Goal: Entertainment & Leisure: Browse casually

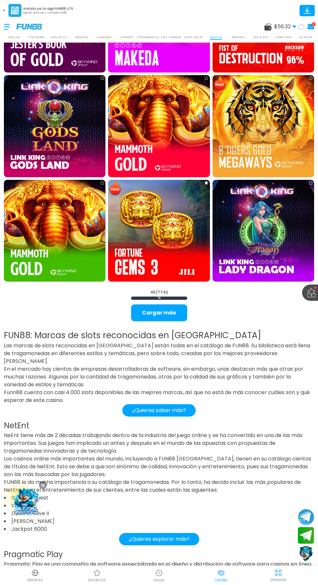
scroll to position [1551, 0]
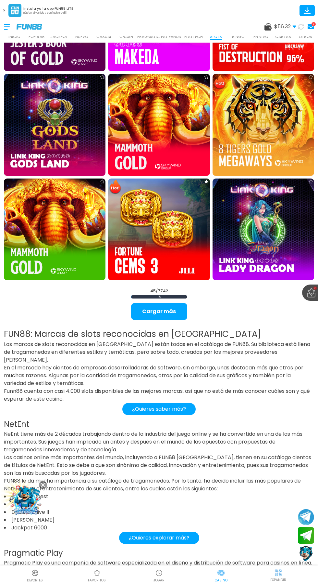
click at [168, 311] on button "Cargar más" at bounding box center [159, 311] width 56 height 17
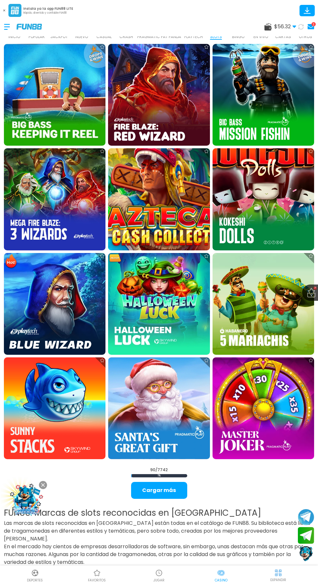
scroll to position [2939, 0]
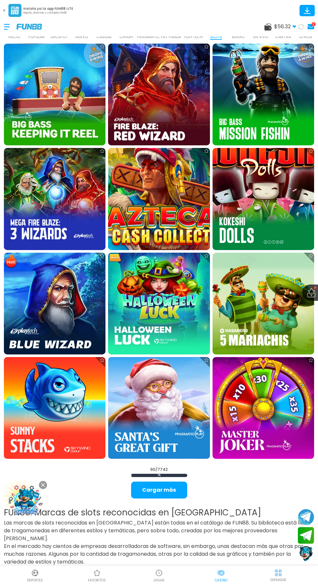
click at [147, 403] on img at bounding box center [159, 408] width 102 height 102
